Goal: Task Accomplishment & Management: Manage account settings

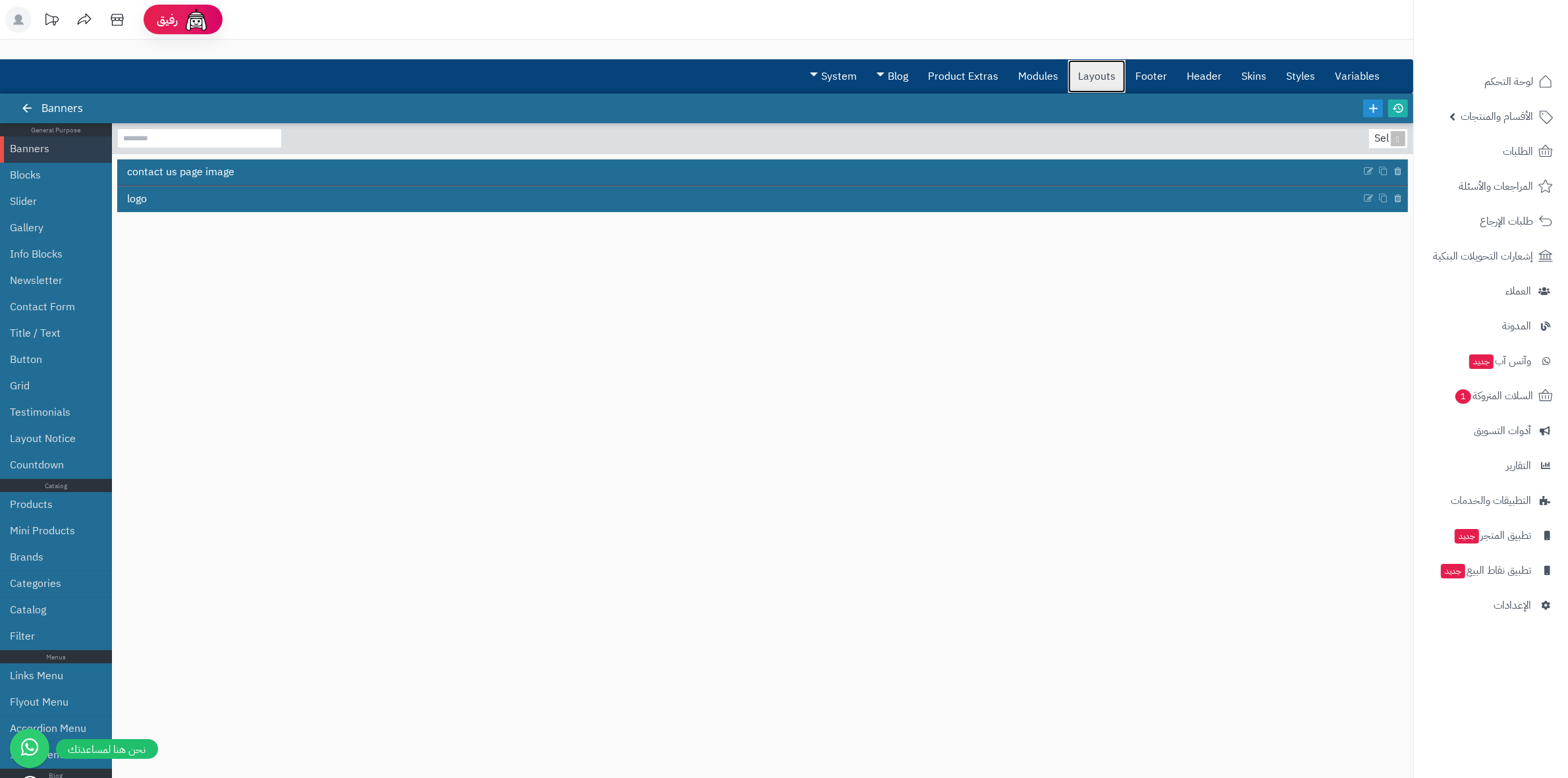
click at [1082, 74] on link "Layouts" at bounding box center [1096, 76] width 58 height 32
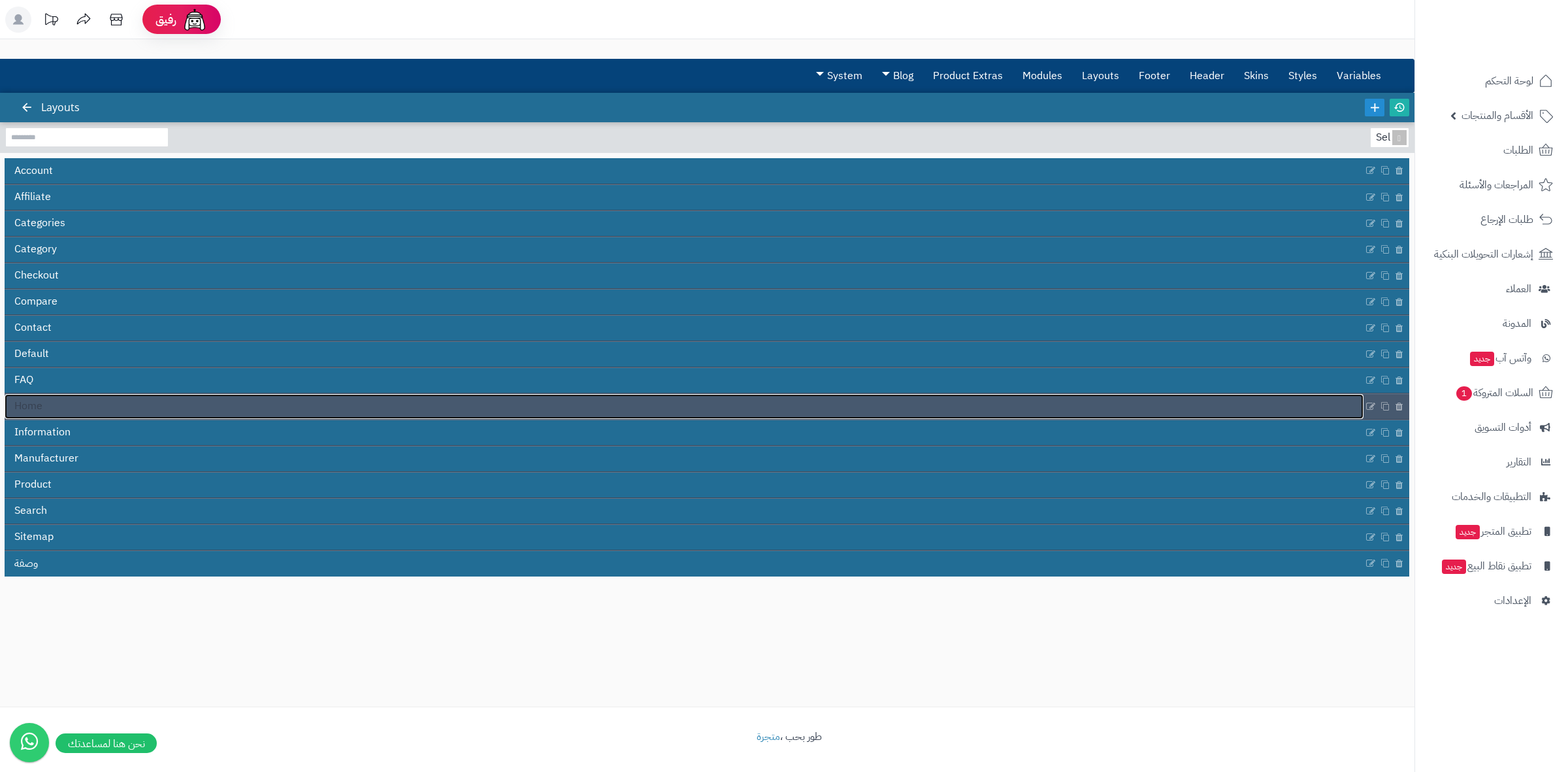
click at [403, 406] on link "Home" at bounding box center [684, 406] width 1359 height 25
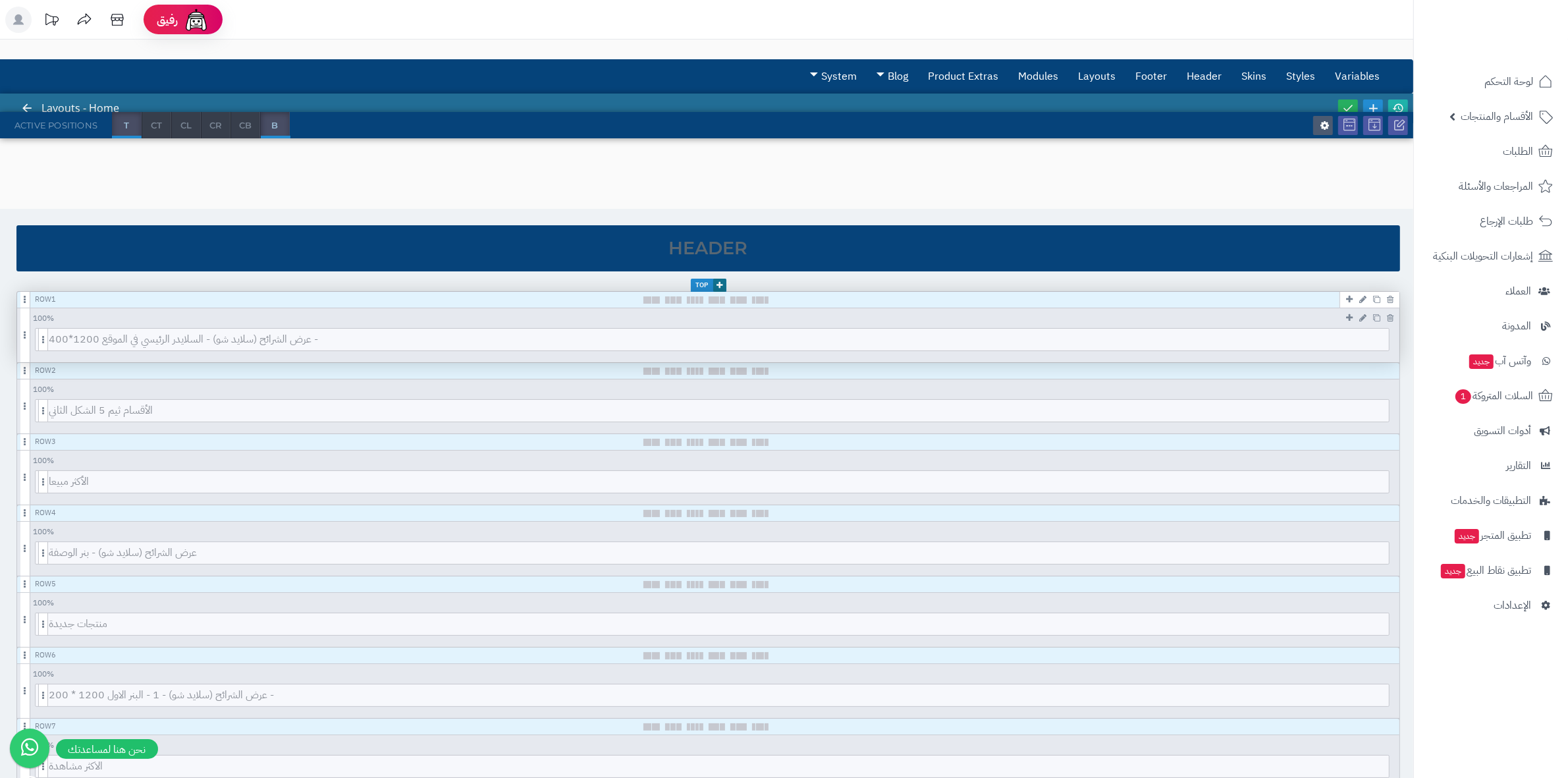
click at [458, 321] on div "100 % 100 95 90 85 80 75 70 66 60 55 50 45 40 33 30 25 20 15 10 5" at bounding box center [707, 317] width 1382 height 17
click at [439, 346] on span "عرض الشرائح (سلايد شو) - السلايدر الرئيسي في الموقع 1200*400 -" at bounding box center [718, 339] width 1340 height 21
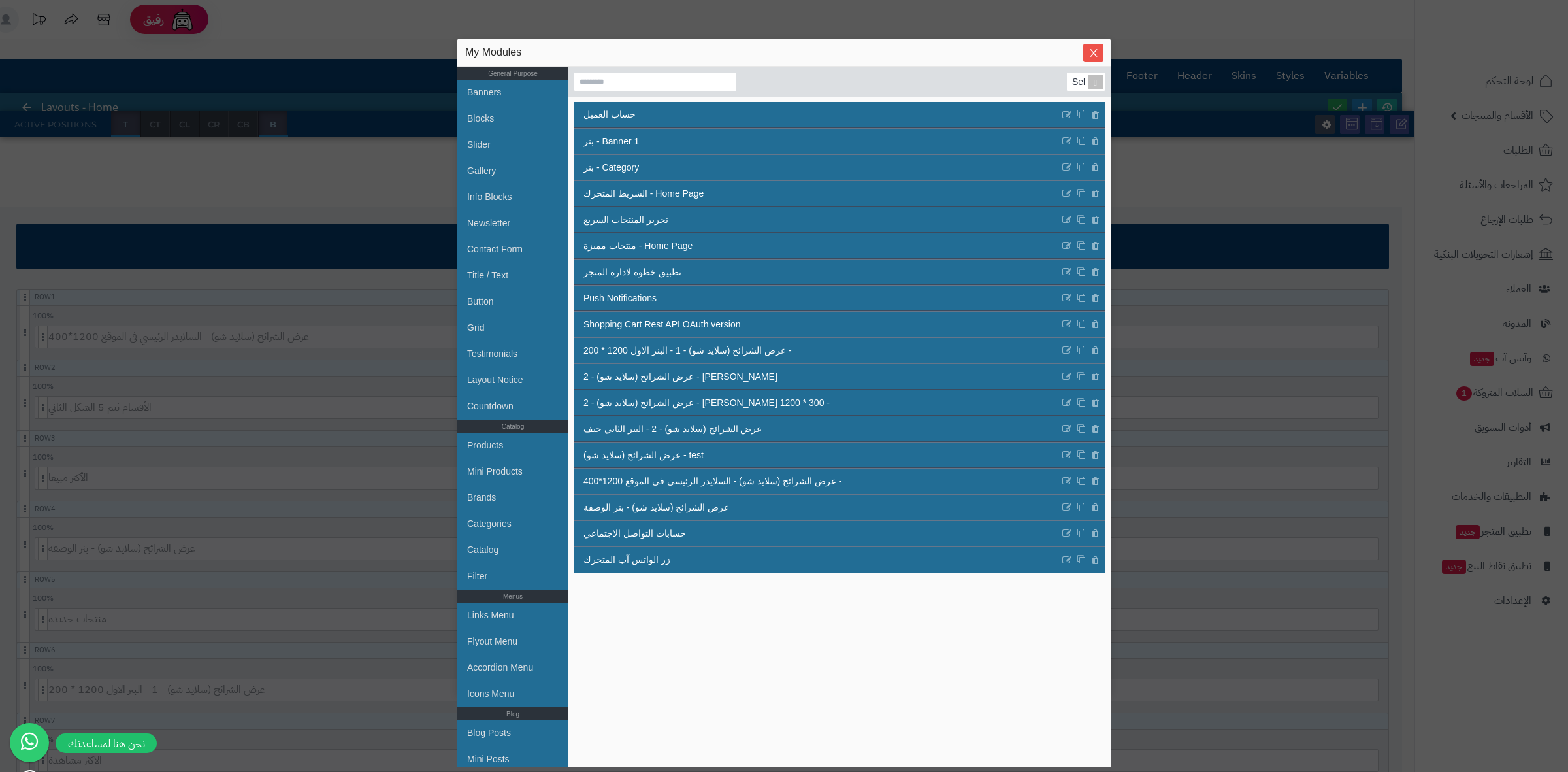
drag, startPoint x: 1086, startPoint y: 47, endPoint x: 925, endPoint y: 51, distance: 161.0
click at [926, 51] on div "My Modules General Purpose Banners Blocks Slider Gallery Info Blocks Newsletter…" at bounding box center [783, 367] width 653 height 656
click at [1097, 56] on icon "Close" at bounding box center [1094, 52] width 10 height 10
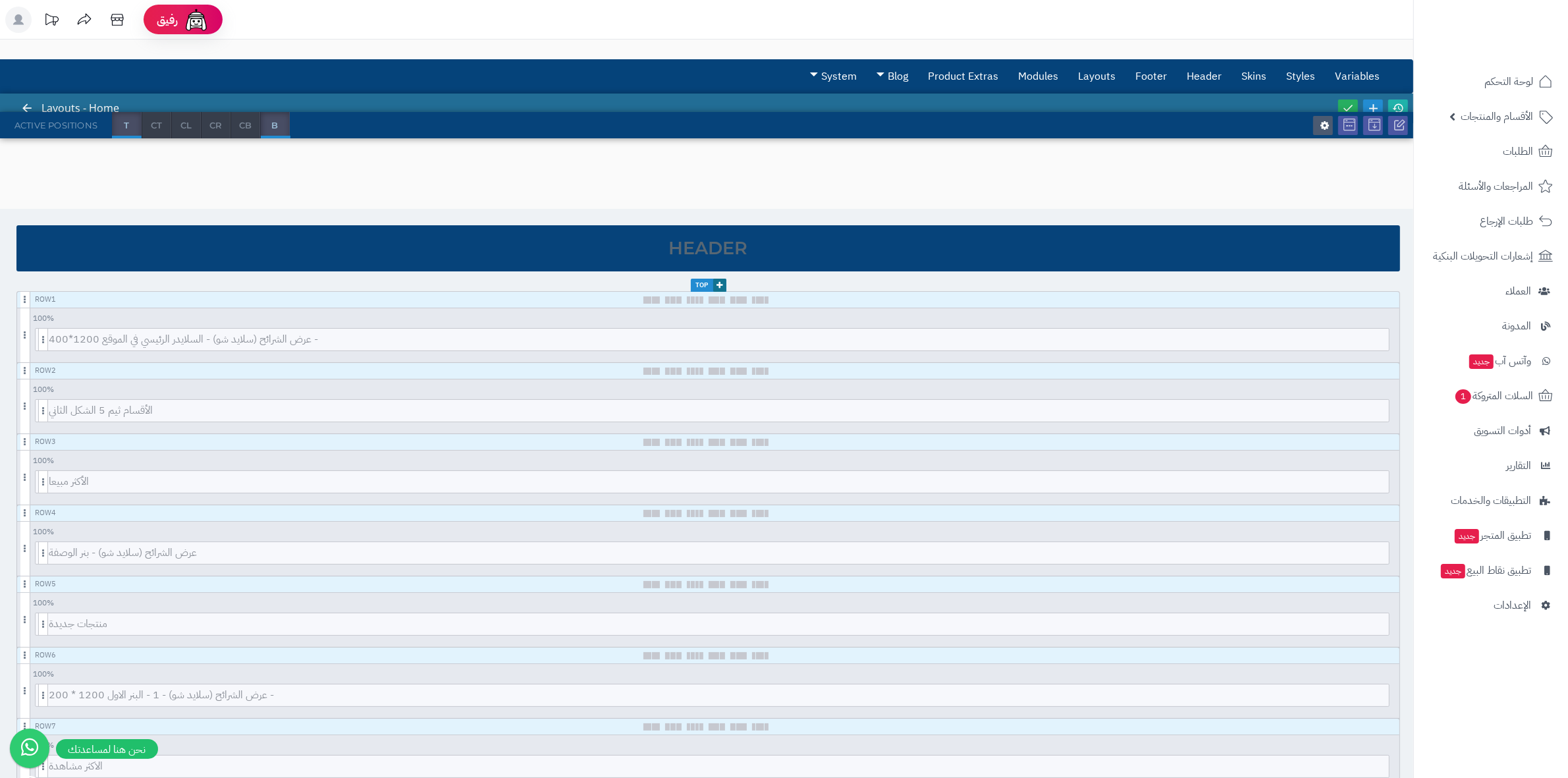
click at [1018, 162] on div "3.0.48 Layouts - Home Active Positions T CT CL CR CB B Header Top Row 1 100 % 1…" at bounding box center [706, 763] width 1413 height 1340
click at [21, 98] on div at bounding box center [27, 109] width 24 height 30
click at [1367, 70] on link "Variables" at bounding box center [1357, 76] width 65 height 32
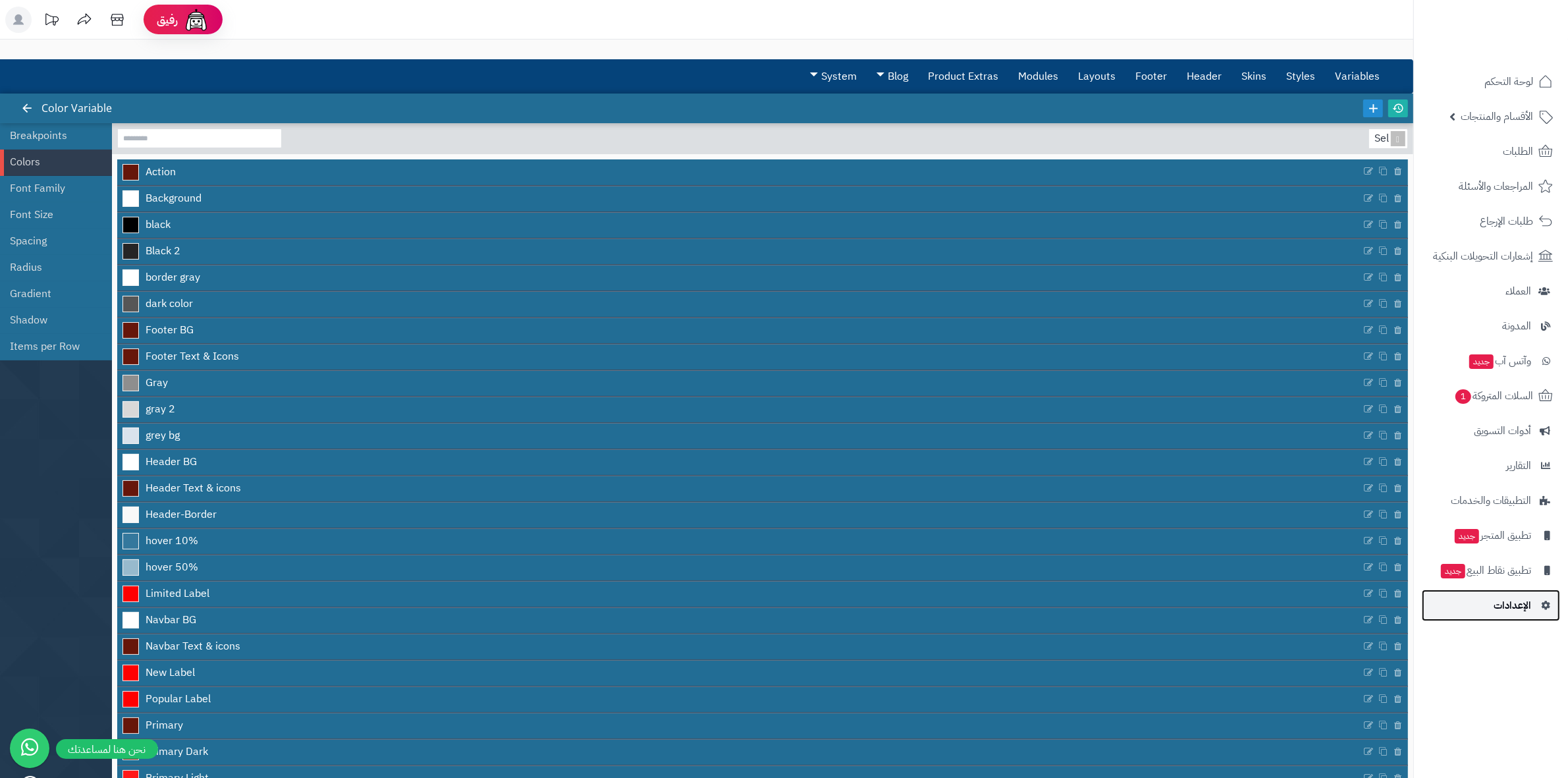
click at [1502, 600] on span "الإعدادات" at bounding box center [1511, 605] width 37 height 19
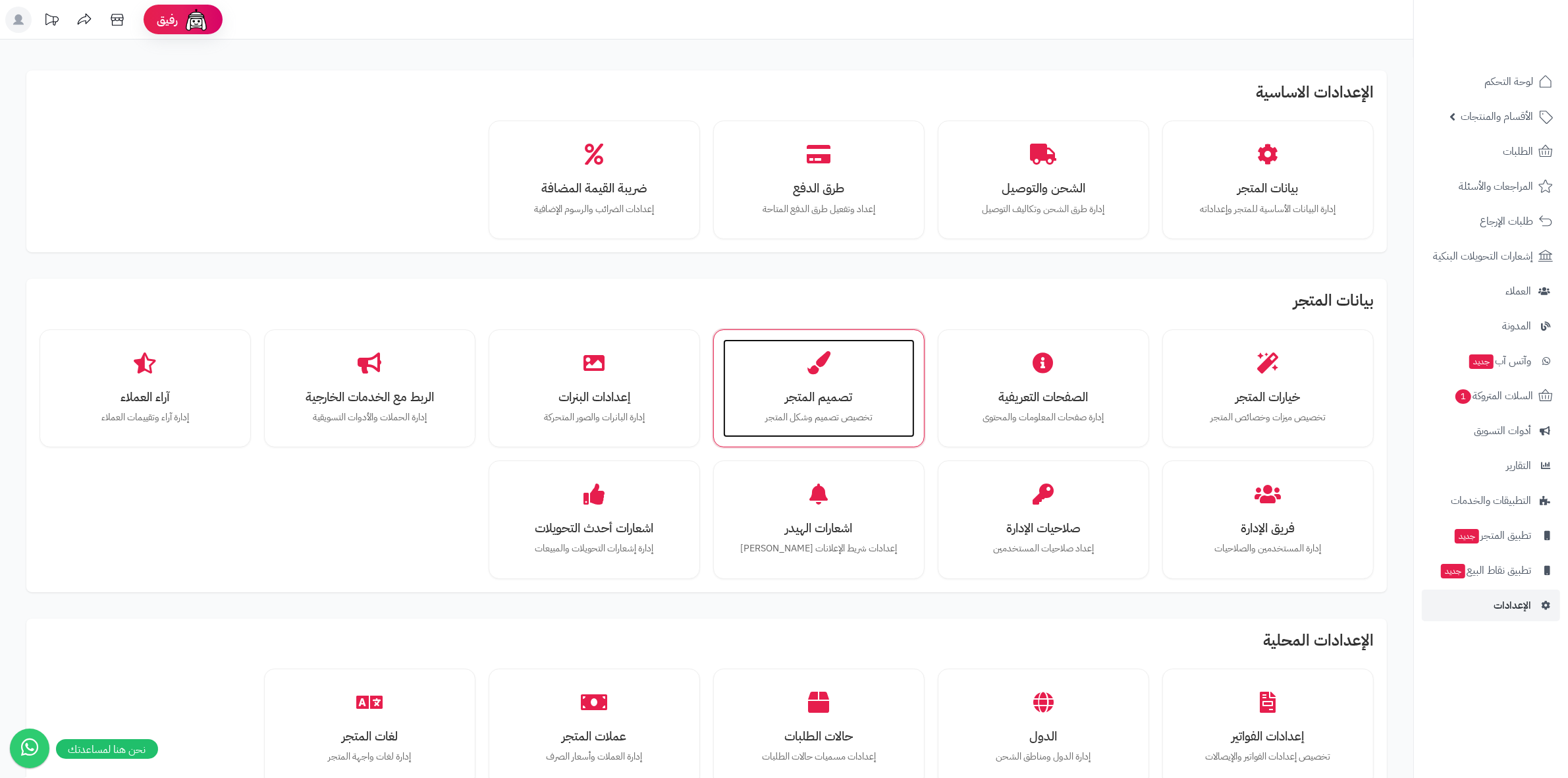
click at [877, 410] on p "تخصيص تصميم وشكل المتجر" at bounding box center [819, 418] width 165 height 15
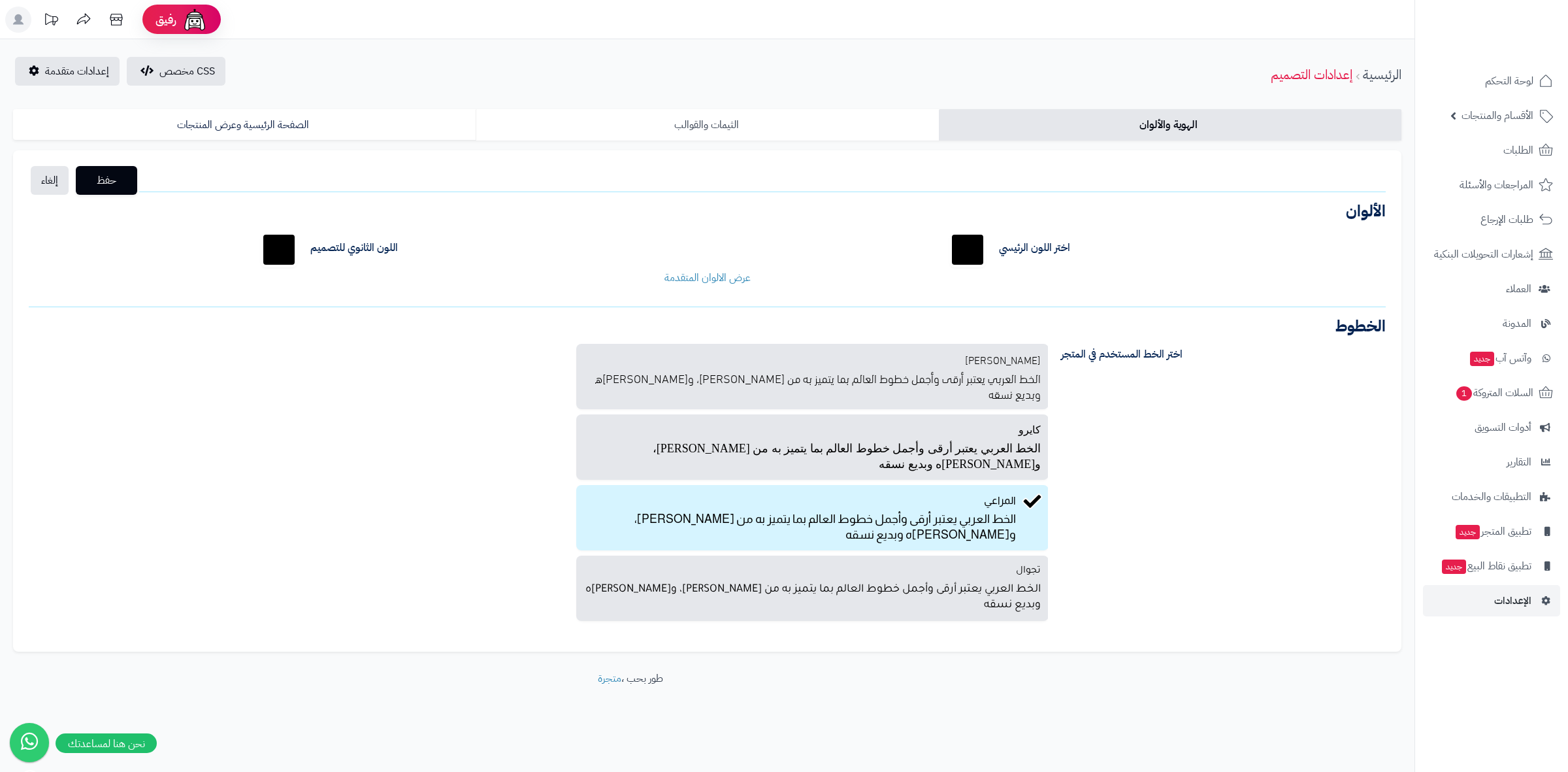
click at [720, 123] on link "الثيمات والقوالب" at bounding box center [707, 124] width 462 height 31
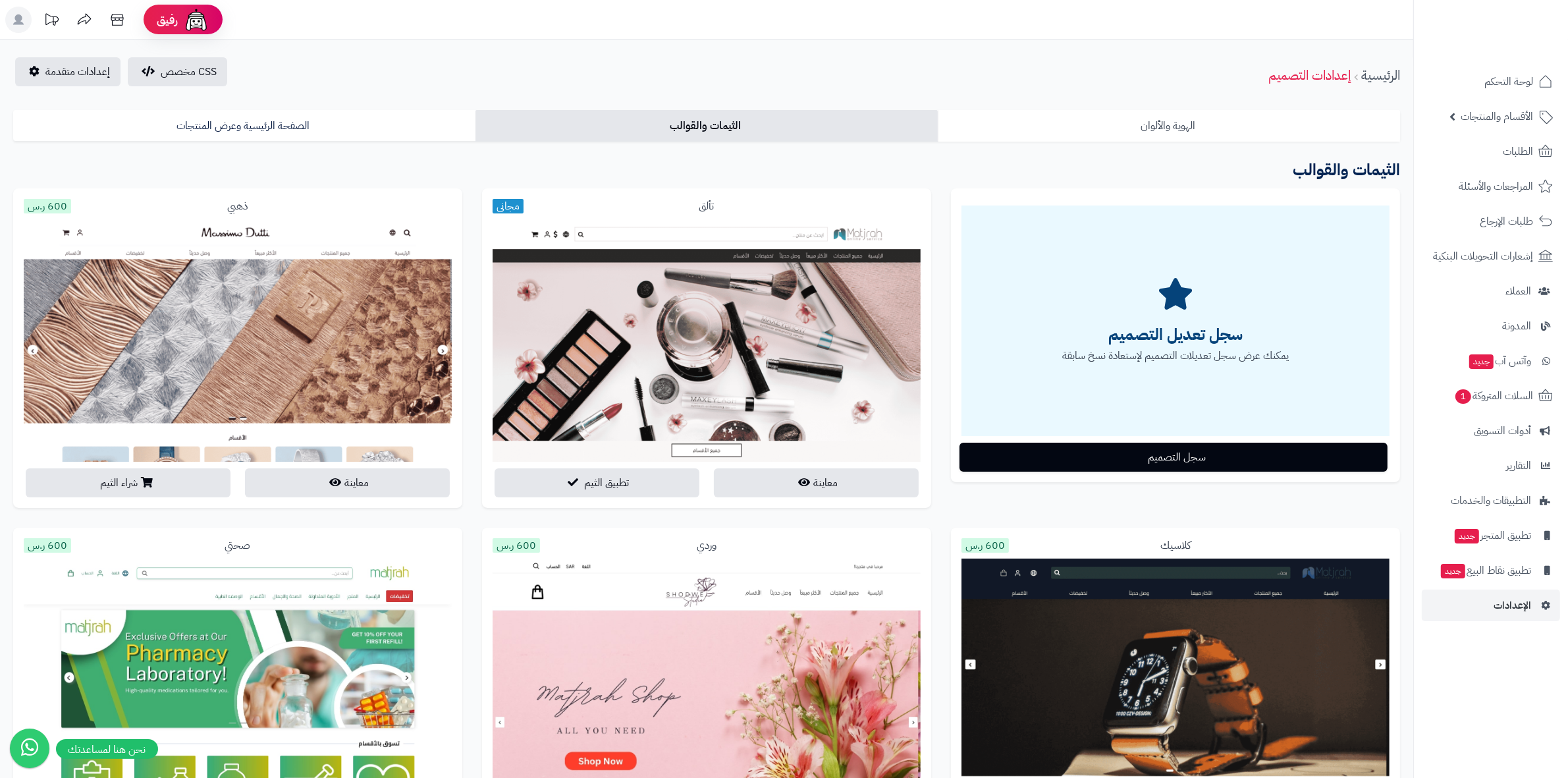
click at [1038, 112] on link "الهوية والألوان" at bounding box center [1169, 125] width 462 height 32
